Goal: Ask a question

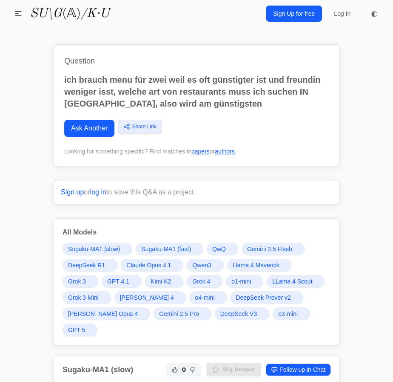
scroll to position [232, 0]
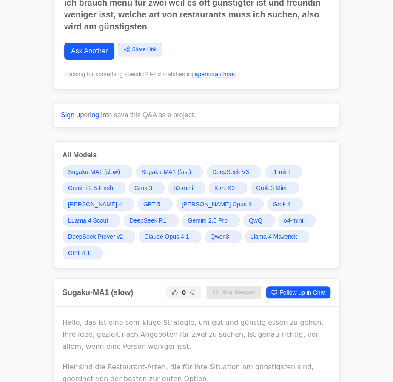
click at [273, 204] on span "Grok 4" at bounding box center [282, 204] width 18 height 9
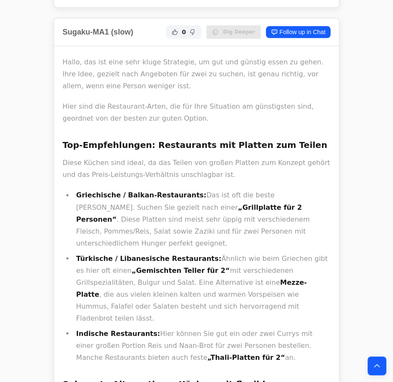
scroll to position [348, 0]
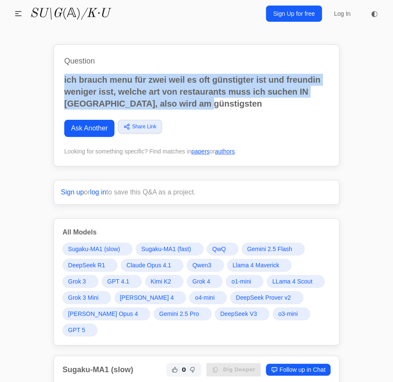
drag, startPoint x: 210, startPoint y: 100, endPoint x: 49, endPoint y: 75, distance: 163.3
copy p "ich brauch menu für zwei weil es oft günstigter ist und freundin weniger isst, …"
click at [73, 126] on link "Ask Another" at bounding box center [89, 128] width 50 height 17
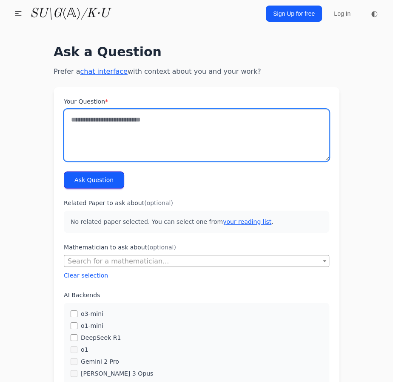
drag, startPoint x: 0, startPoint y: 0, endPoint x: 83, endPoint y: 129, distance: 153.6
click at [83, 129] on textarea "Your Question *" at bounding box center [197, 135] width 266 height 52
type textarea "*"
type textarea "**********"
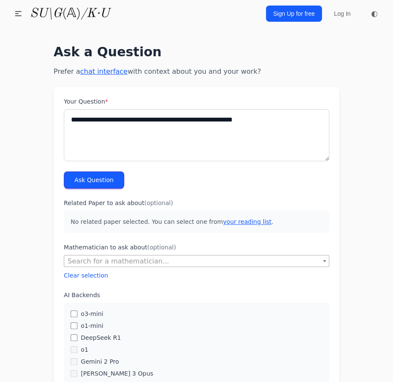
click at [78, 175] on button "Ask Question" at bounding box center [94, 179] width 60 height 17
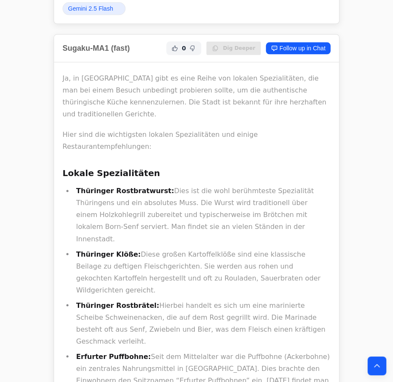
scroll to position [310, 0]
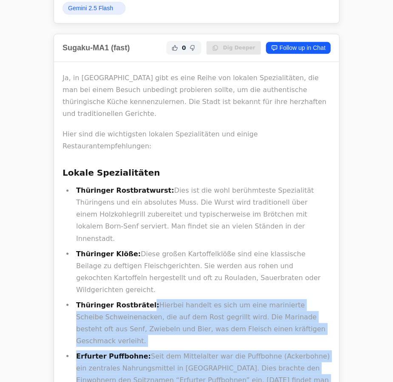
drag, startPoint x: 77, startPoint y: 241, endPoint x: 139, endPoint y: 243, distance: 62.6
click at [139, 300] on strong "Thüringer Rostbrätel:" at bounding box center [117, 304] width 83 height 8
drag, startPoint x: 141, startPoint y: 243, endPoint x: 73, endPoint y: 244, distance: 67.7
click at [73, 244] on ul "Thüringer Rostbratwurst: Dies ist die wohl berühmteste Spezialität [GEOGRAPHIC_…" at bounding box center [197, 341] width 268 height 315
drag, startPoint x: 77, startPoint y: 243, endPoint x: 135, endPoint y: 240, distance: 57.5
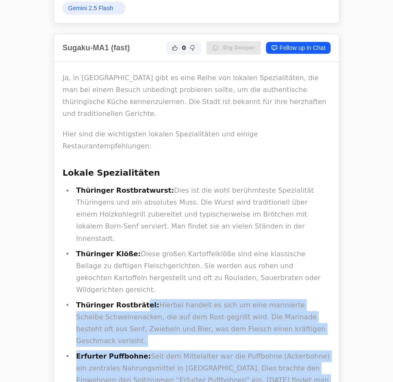
click at [135, 300] on strong "Thüringer Rostbrätel:" at bounding box center [117, 304] width 83 height 8
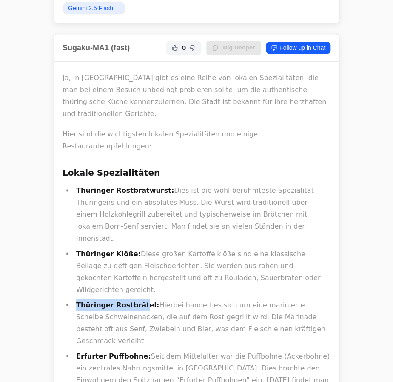
click at [135, 300] on strong "Thüringer Rostbrätel:" at bounding box center [117, 304] width 83 height 8
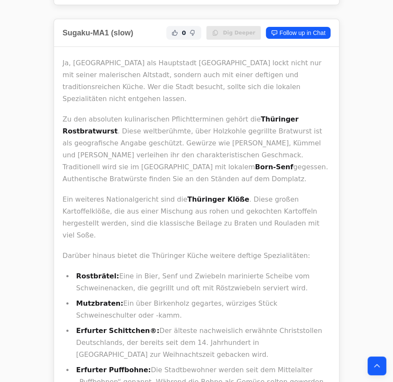
scroll to position [967, 0]
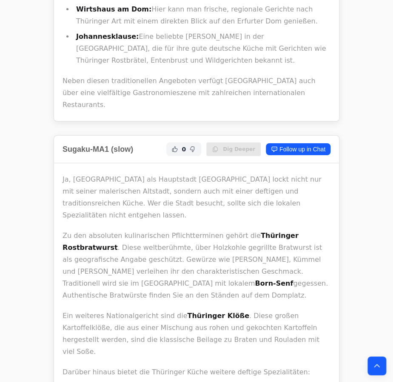
click at [293, 231] on strong "Thüringer Rostbratwurst" at bounding box center [181, 241] width 236 height 20
copy strong "Rostbratwurst"
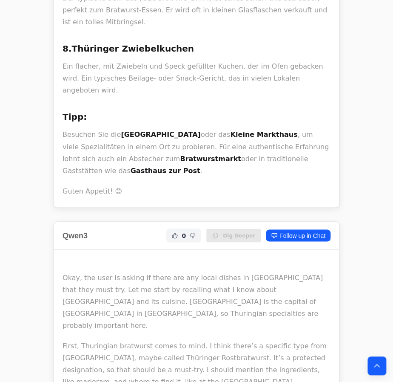
scroll to position [5806, 0]
